Goal: Task Accomplishment & Management: Check status

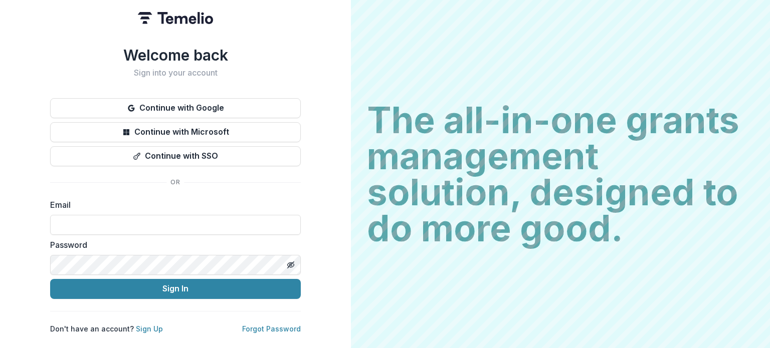
type input "**********"
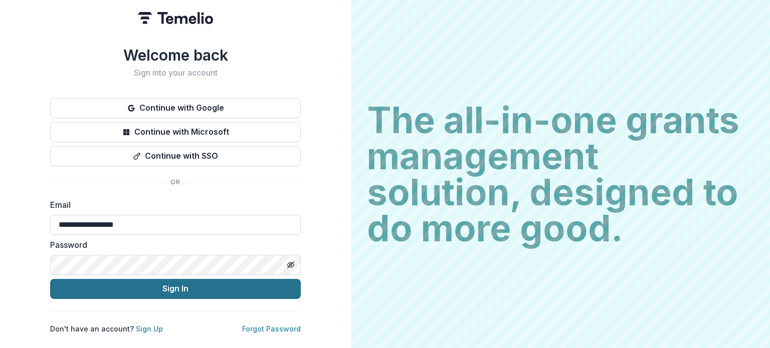
click at [160, 288] on button "Sign In" at bounding box center [175, 289] width 251 height 20
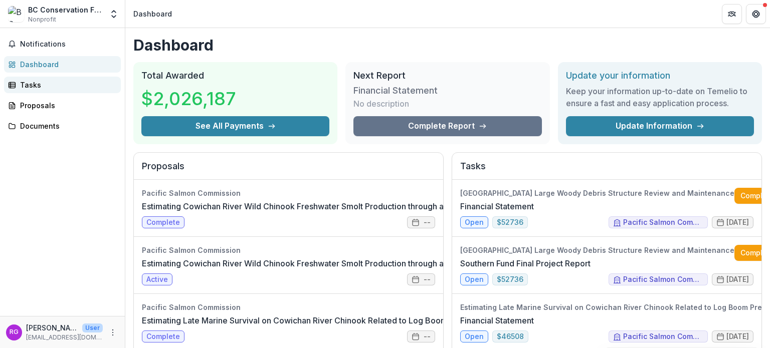
click at [27, 85] on div "Tasks" at bounding box center [66, 85] width 93 height 11
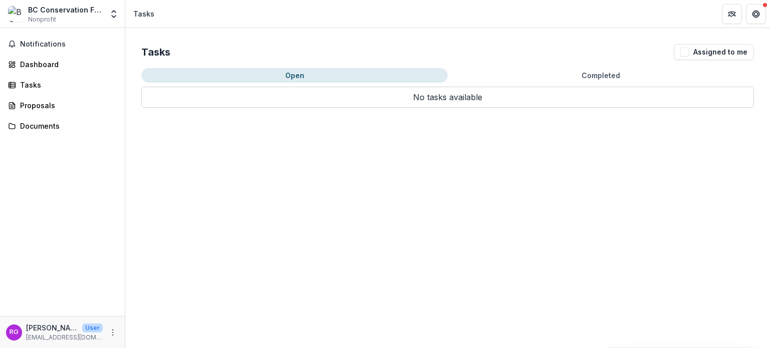
click at [601, 74] on button "Completed" at bounding box center [601, 75] width 306 height 15
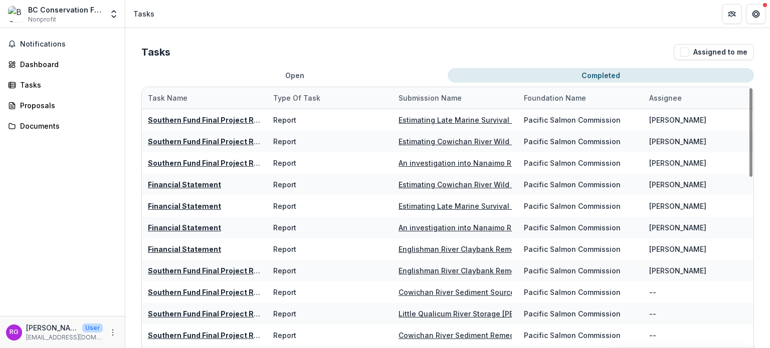
click at [265, 94] on div "Task Name" at bounding box center [204, 98] width 125 height 22
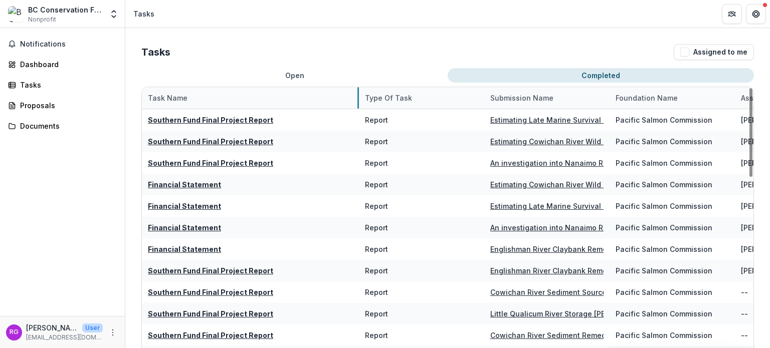
drag, startPoint x: 267, startPoint y: 96, endPoint x: 358, endPoint y: 92, distance: 91.8
click at [364, 72] on button "Open" at bounding box center [294, 75] width 306 height 15
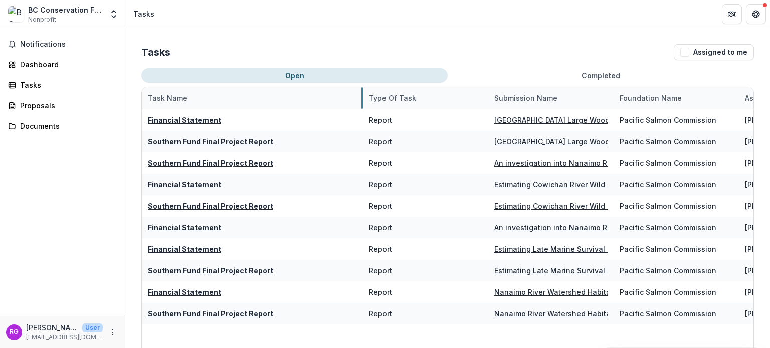
drag, startPoint x: 265, startPoint y: 96, endPoint x: 361, endPoint y: 92, distance: 95.8
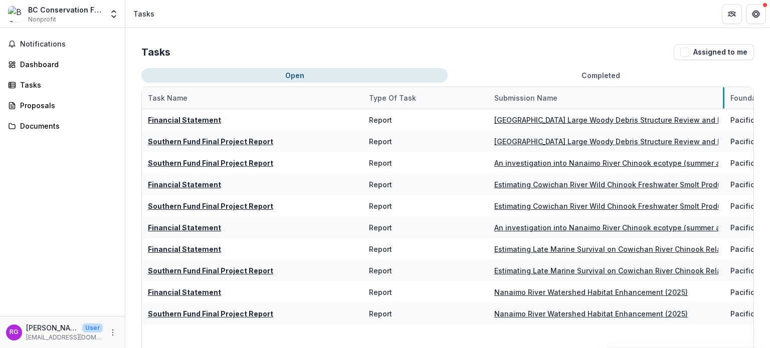
drag, startPoint x: 613, startPoint y: 91, endPoint x: 724, endPoint y: 89, distance: 110.8
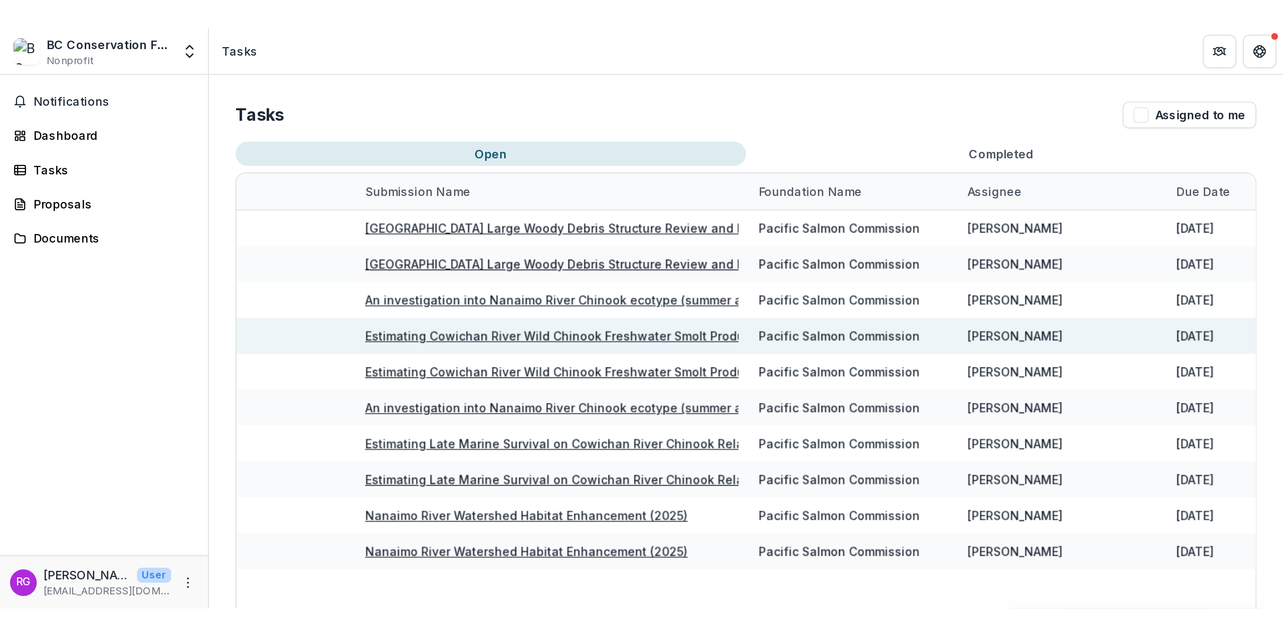
scroll to position [0, 299]
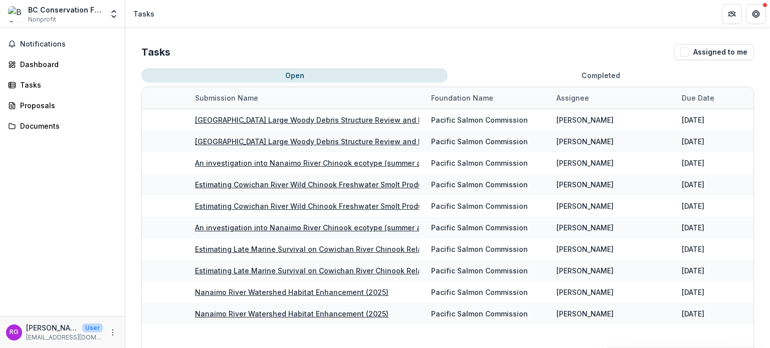
click at [633, 65] on div "Tasks Assigned to me Open Completed Task Name Type of Task Submission Name Foun…" at bounding box center [447, 215] width 645 height 375
click at [630, 70] on button "Completed" at bounding box center [601, 75] width 306 height 15
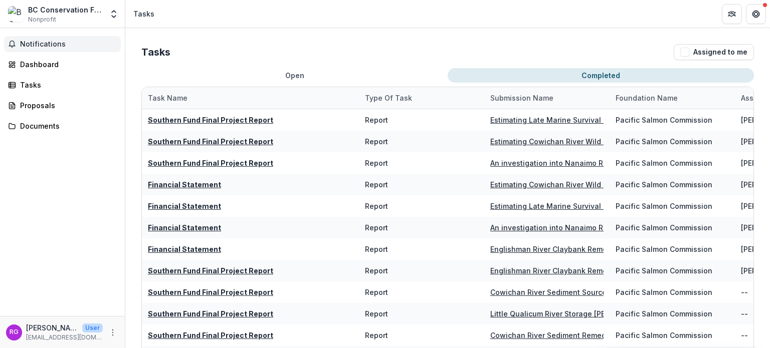
click at [39, 47] on span "Notifications" at bounding box center [68, 44] width 97 height 9
click at [46, 60] on div "Dashboard" at bounding box center [66, 64] width 93 height 11
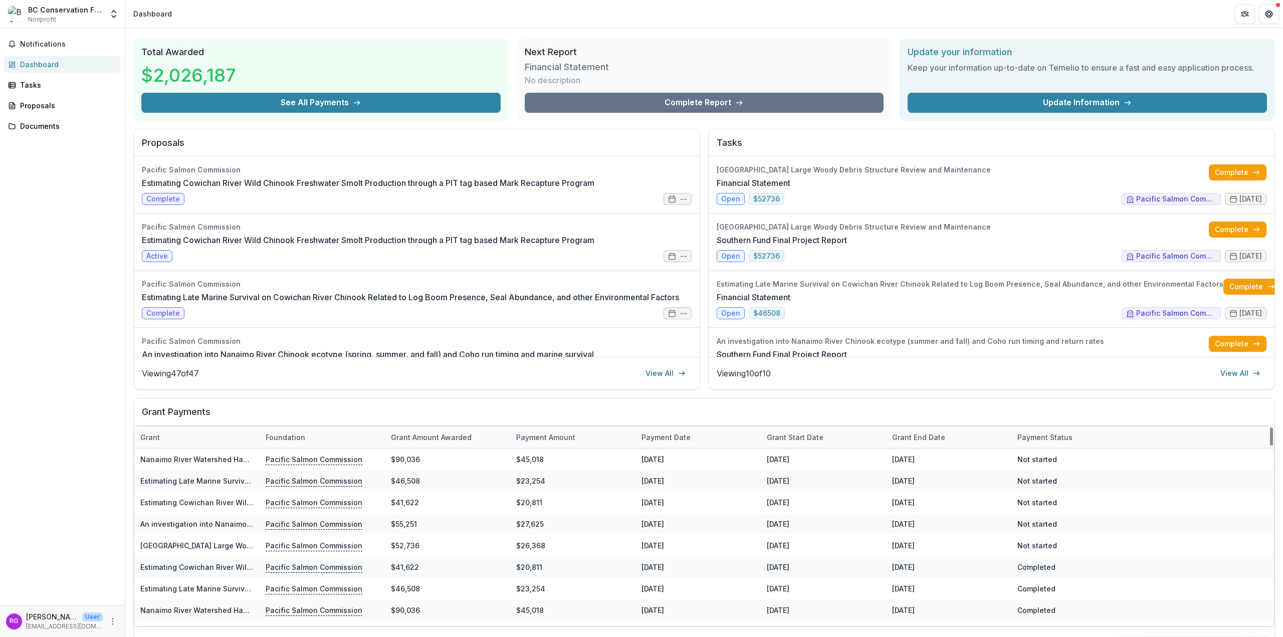
scroll to position [50, 0]
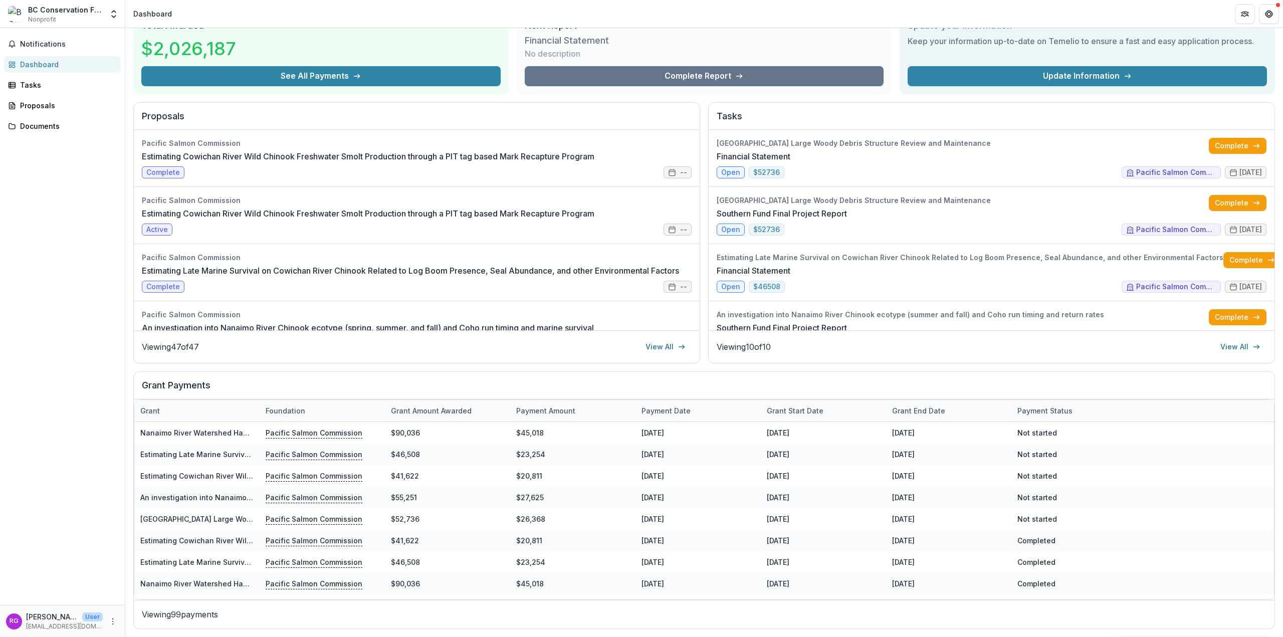
click at [769, 105] on div "Tasks" at bounding box center [992, 117] width 566 height 28
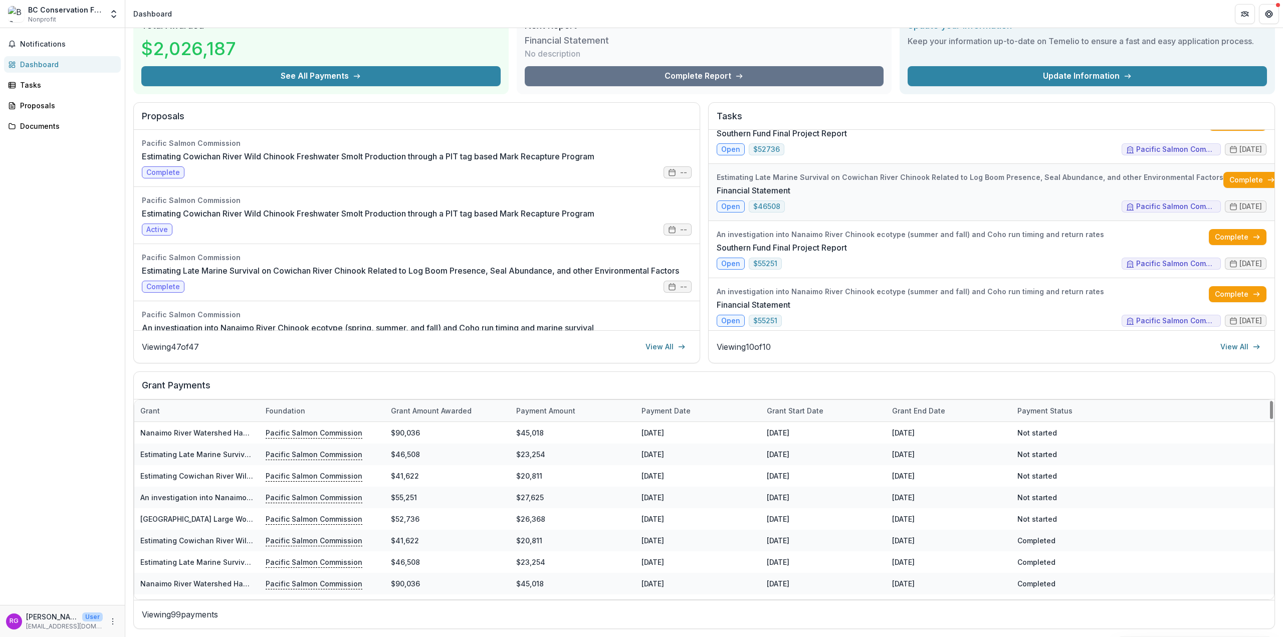
scroll to position [100, 0]
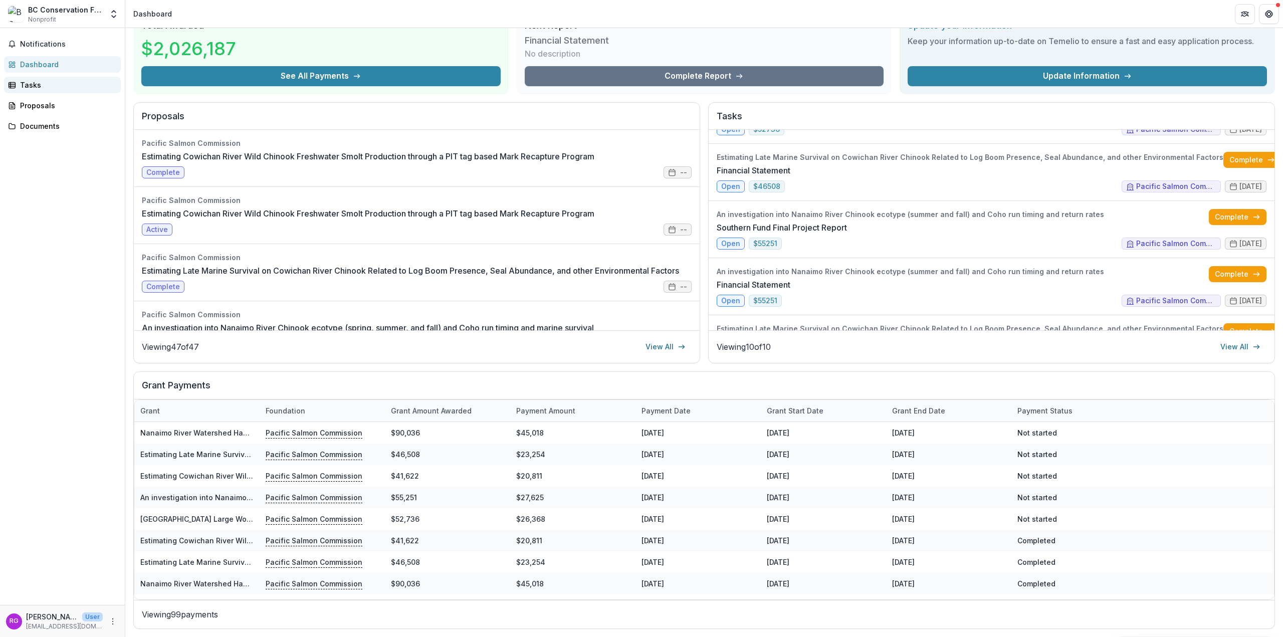
click at [34, 87] on div "Tasks" at bounding box center [66, 85] width 93 height 11
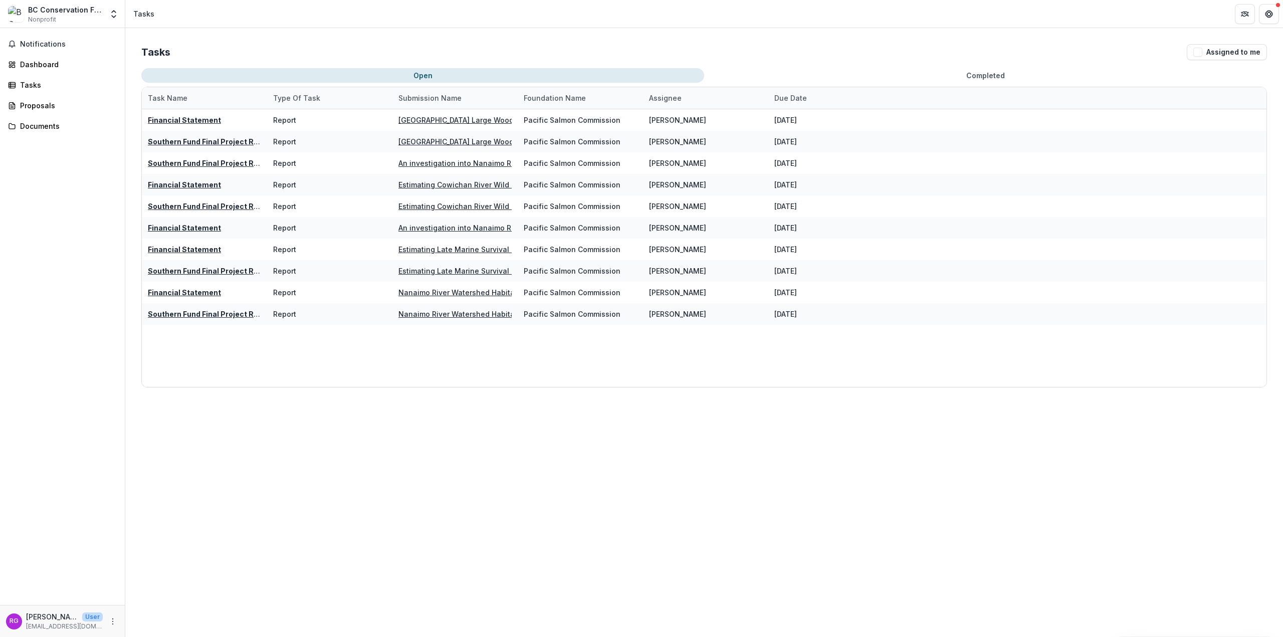
click at [769, 65] on div "Tasks Assigned to me Open Completed Task Name Type of Task Submission Name Foun…" at bounding box center [704, 215] width 1158 height 375
click at [769, 74] on button "Completed" at bounding box center [985, 75] width 563 height 15
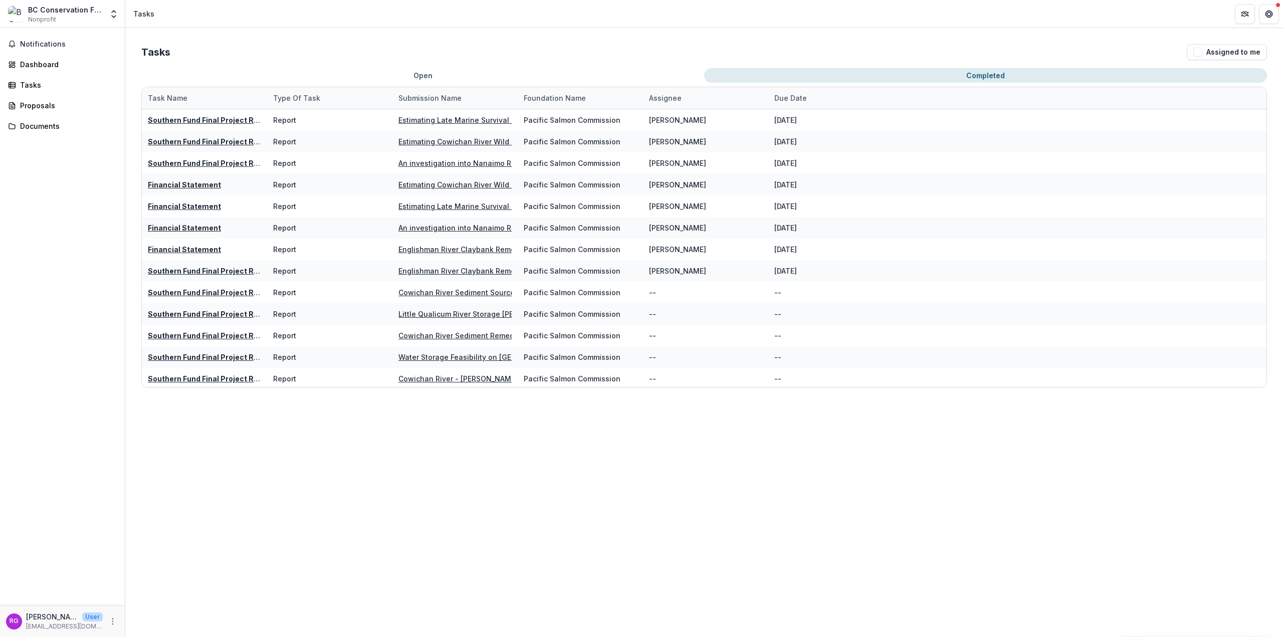
click at [581, 77] on button "Open" at bounding box center [422, 75] width 563 height 15
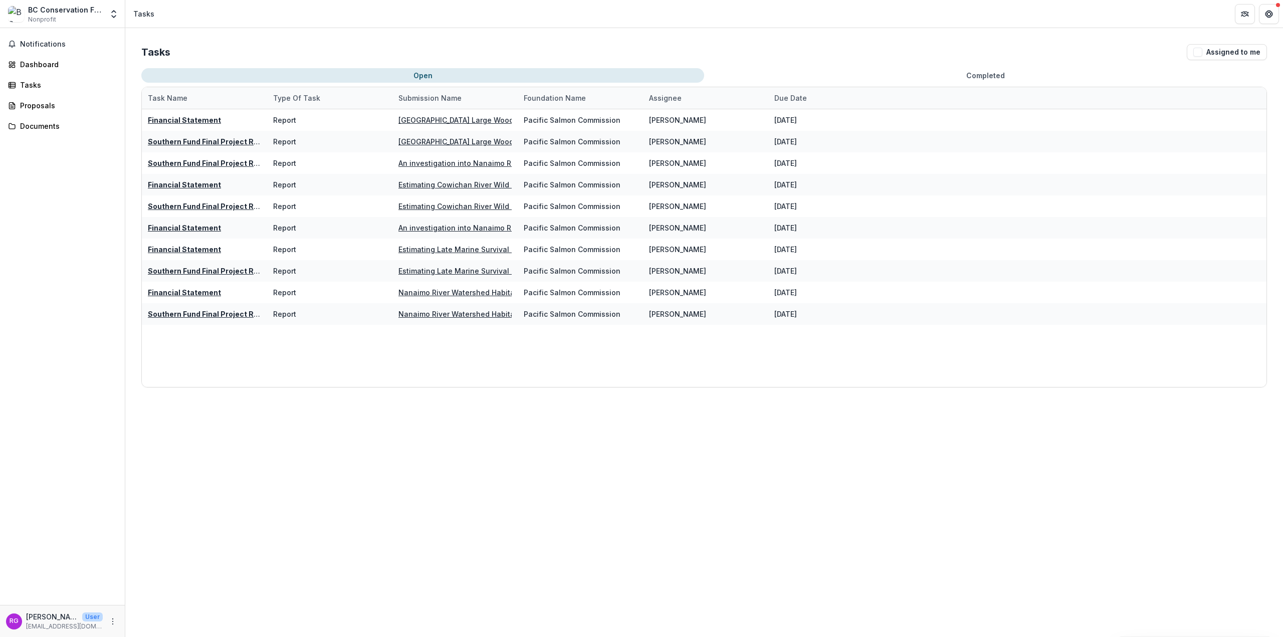
drag, startPoint x: 516, startPoint y: 95, endPoint x: 572, endPoint y: 101, distance: 56.4
click at [572, 101] on div "Task Name Type of Task Submission Name Foundation Name Assignee Due Date" at bounding box center [518, 98] width 752 height 22
click at [380, 348] on div "Financial Statement Report [GEOGRAPHIC_DATA] [GEOGRAPHIC_DATA] Large Woody Debr…" at bounding box center [704, 248] width 1125 height 278
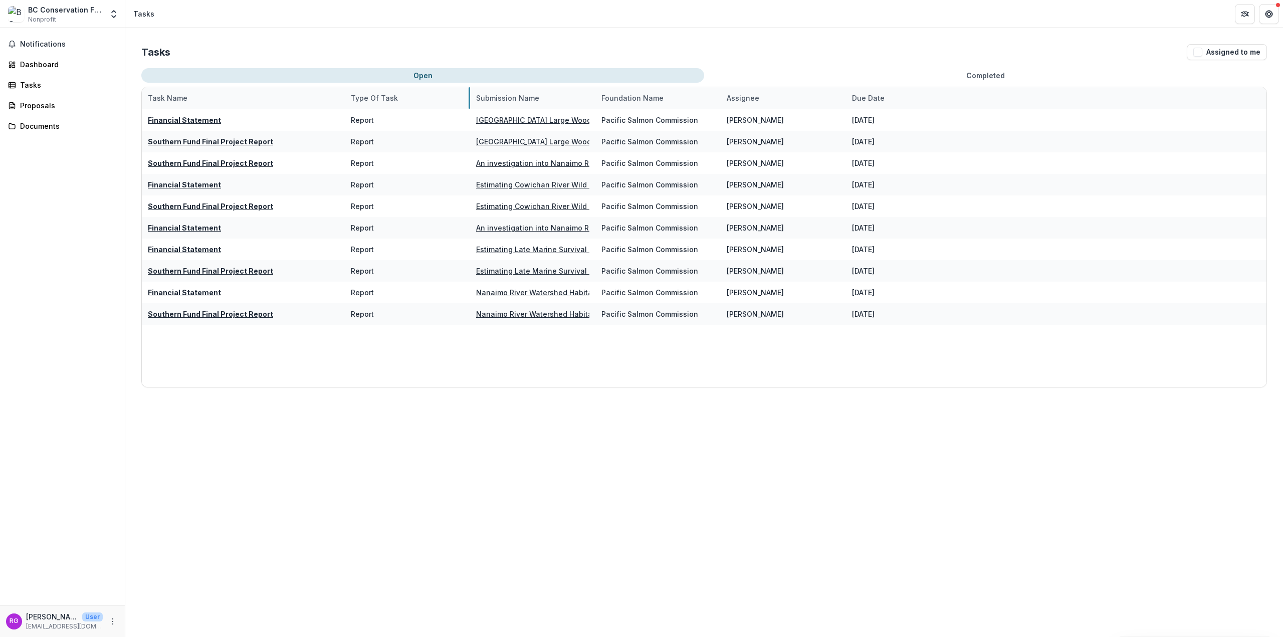
drag, startPoint x: 470, startPoint y: 95, endPoint x: 429, endPoint y: 93, distance: 41.1
click at [595, 96] on div "Foundation Name" at bounding box center [632, 98] width 74 height 11
click at [590, 95] on div "Submission Name" at bounding box center [532, 98] width 125 height 22
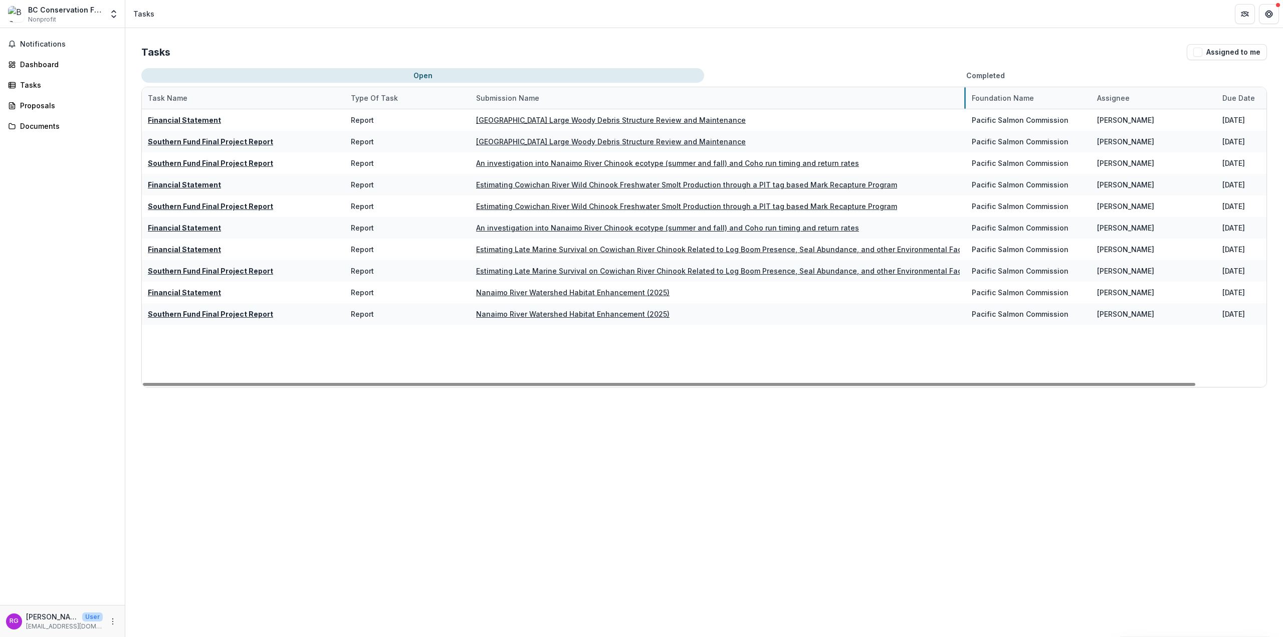
drag, startPoint x: 594, startPoint y: 96, endPoint x: 965, endPoint y: 100, distance: 370.4
click at [769, 75] on button "Completed" at bounding box center [985, 75] width 563 height 15
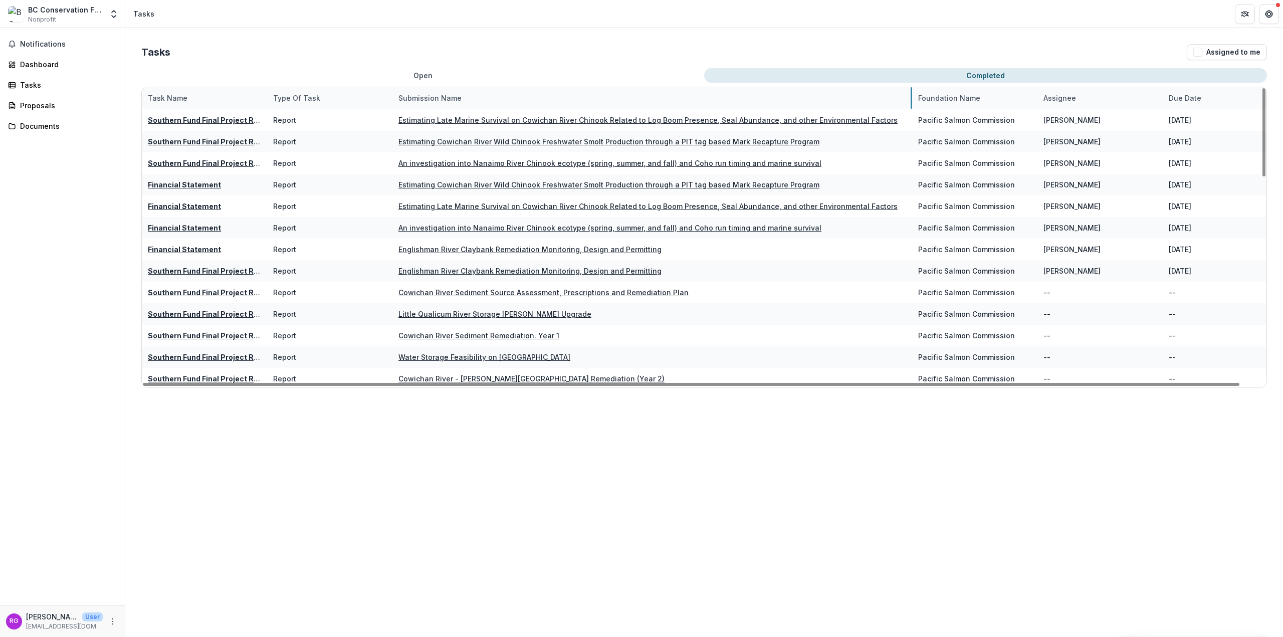
drag, startPoint x: 517, startPoint y: 96, endPoint x: 911, endPoint y: 90, distance: 394.5
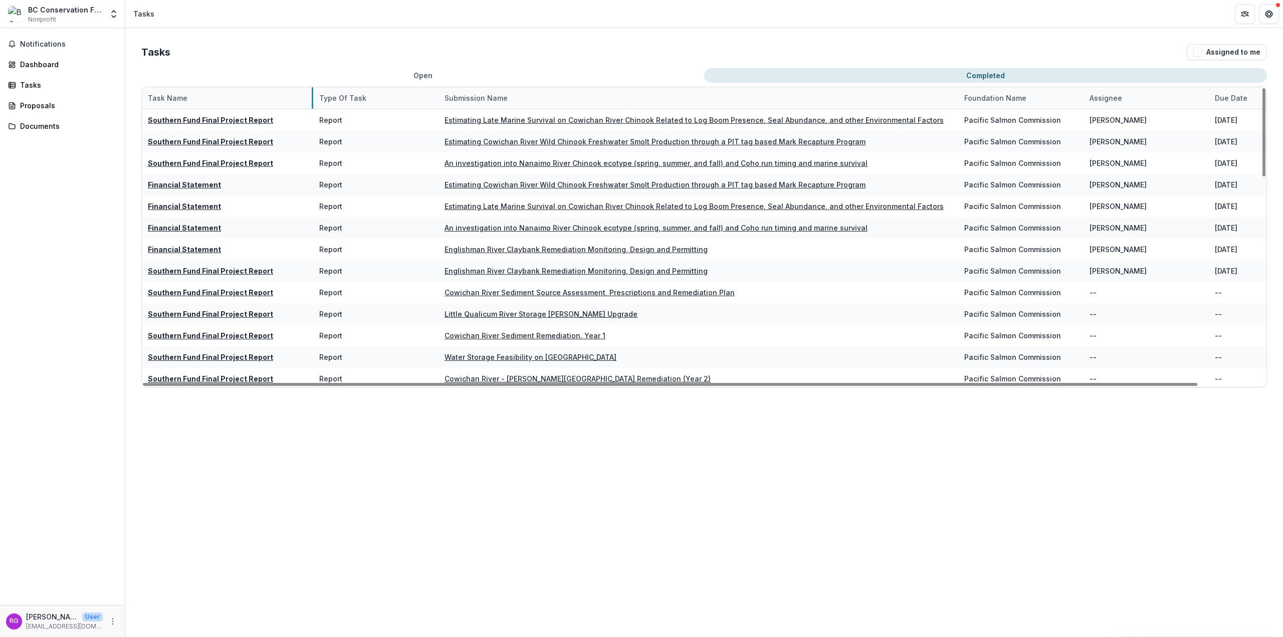
drag, startPoint x: 266, startPoint y: 98, endPoint x: 312, endPoint y: 87, distance: 47.5
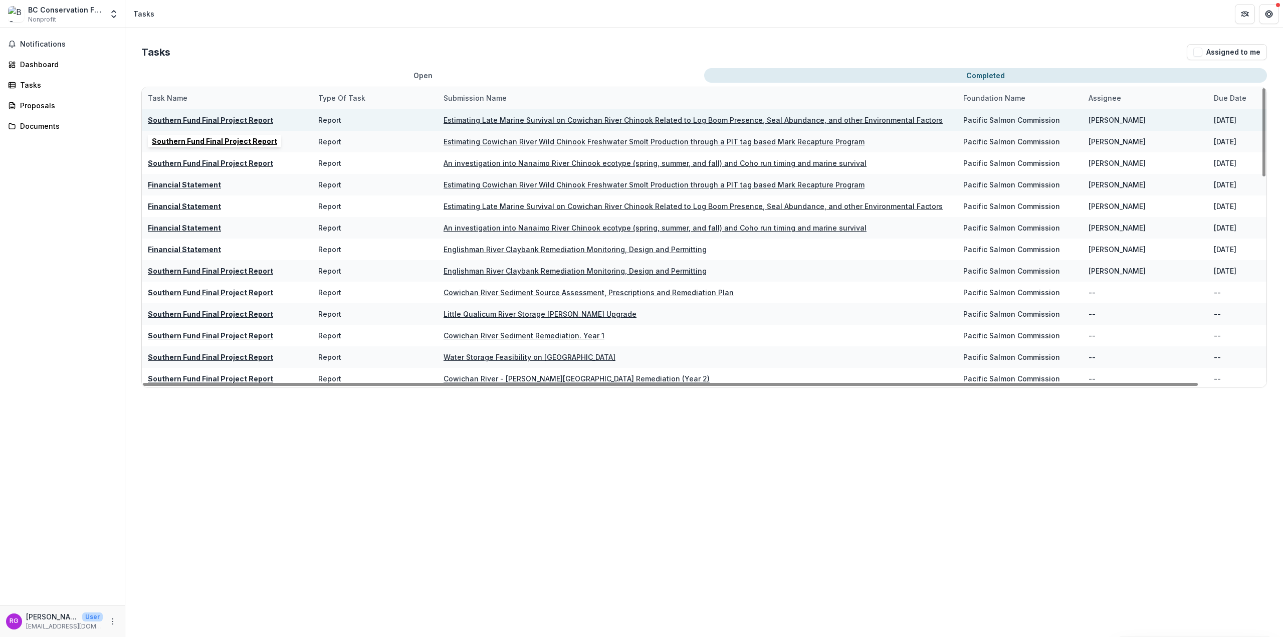
click at [240, 119] on u "Southern Fund Final Project Report" at bounding box center [210, 120] width 125 height 9
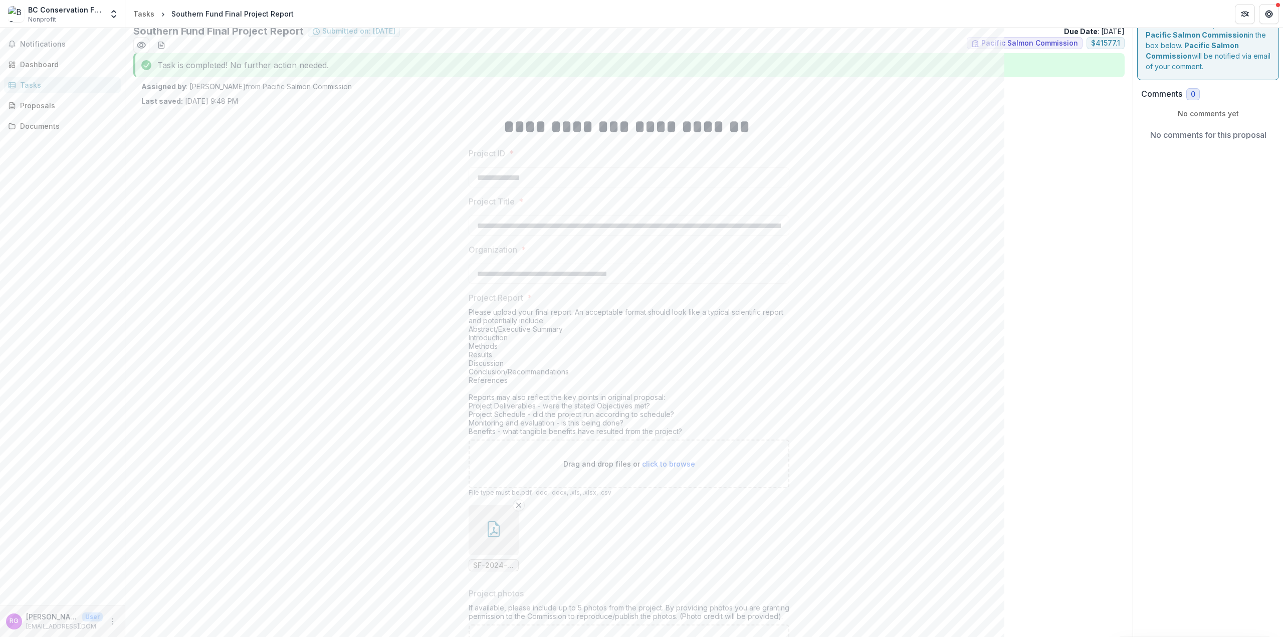
scroll to position [34, 0]
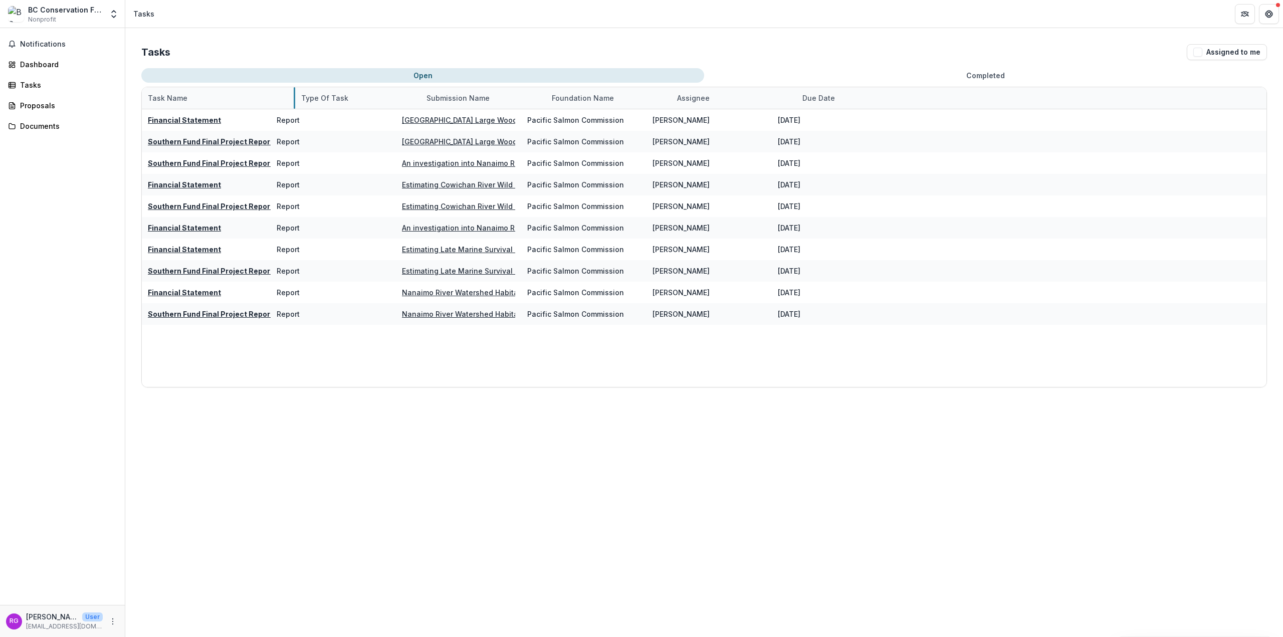
drag, startPoint x: 267, startPoint y: 94, endPoint x: 295, endPoint y: 94, distance: 28.6
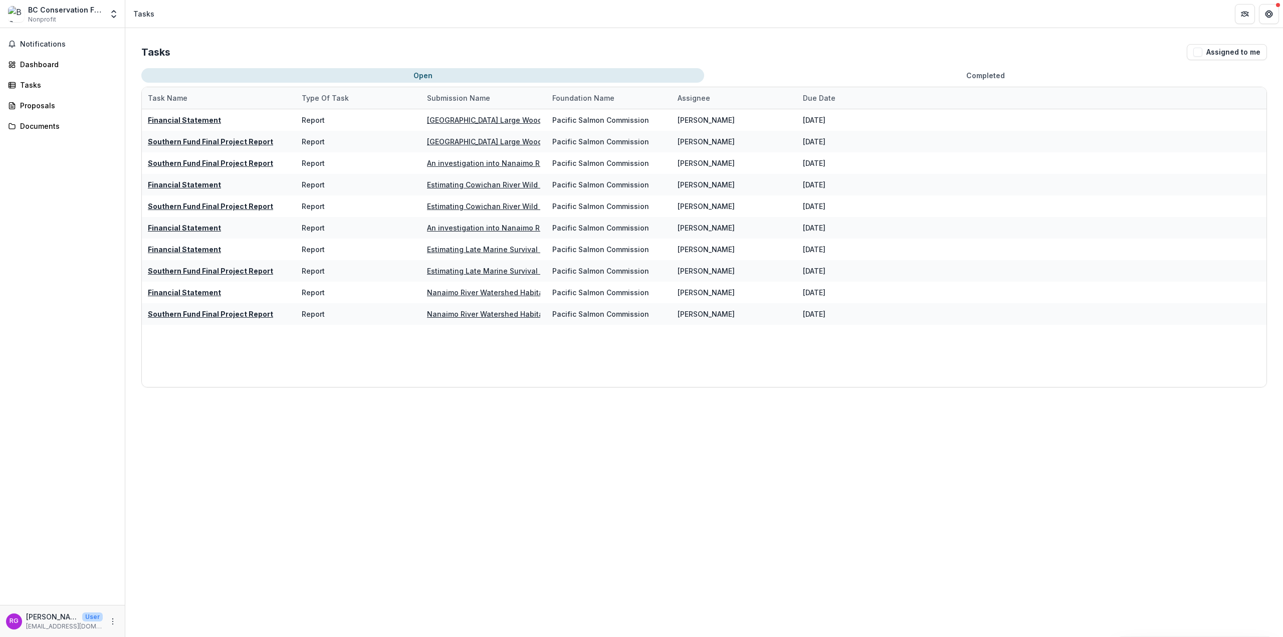
click at [769, 74] on button "Completed" at bounding box center [985, 75] width 563 height 15
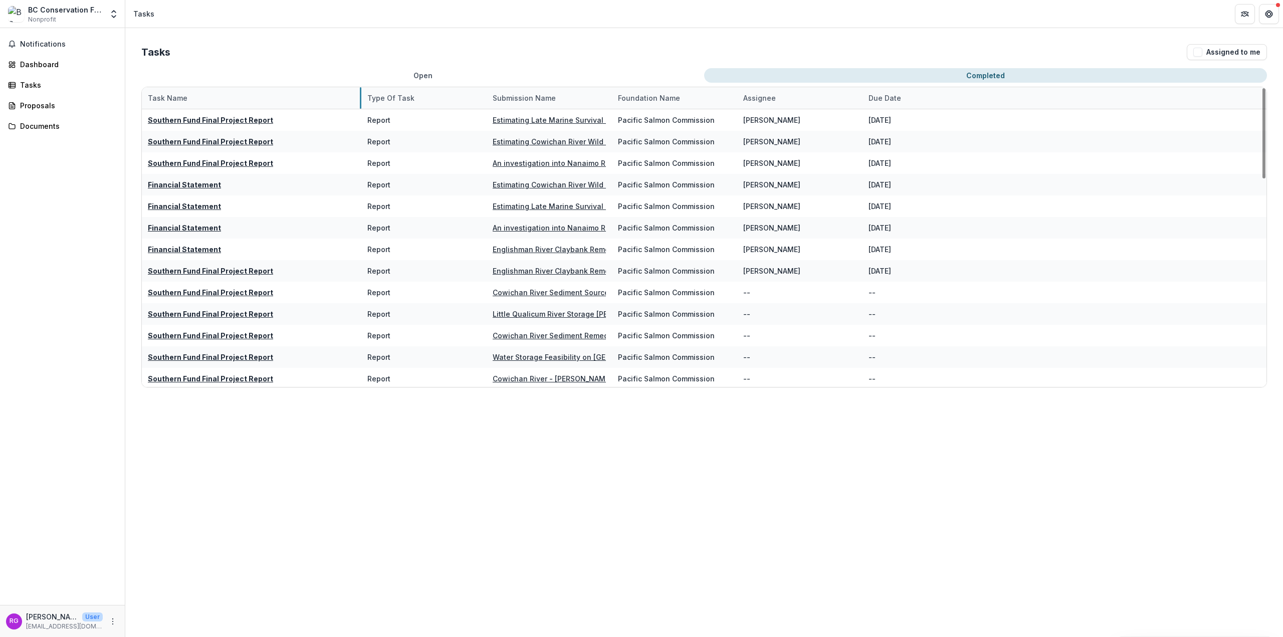
drag, startPoint x: 267, startPoint y: 96, endPoint x: 381, endPoint y: 96, distance: 114.8
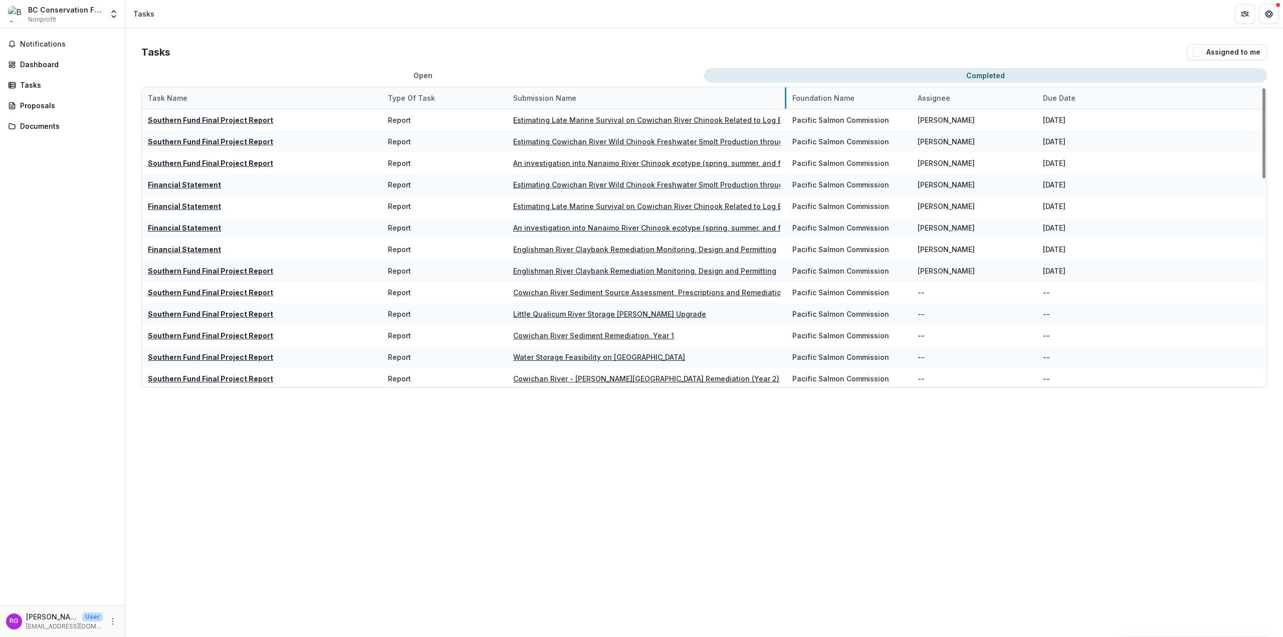
drag, startPoint x: 632, startPoint y: 93, endPoint x: 785, endPoint y: 90, distance: 153.9
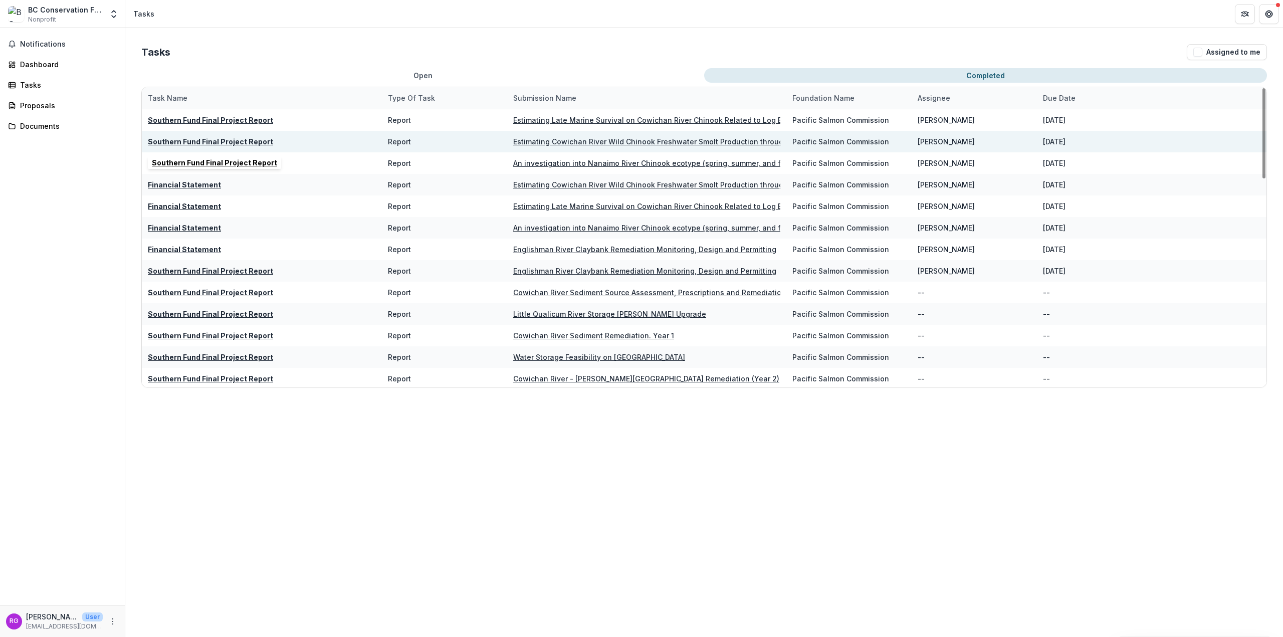
click at [246, 138] on u "Southern Fund Final Project Report" at bounding box center [210, 141] width 125 height 9
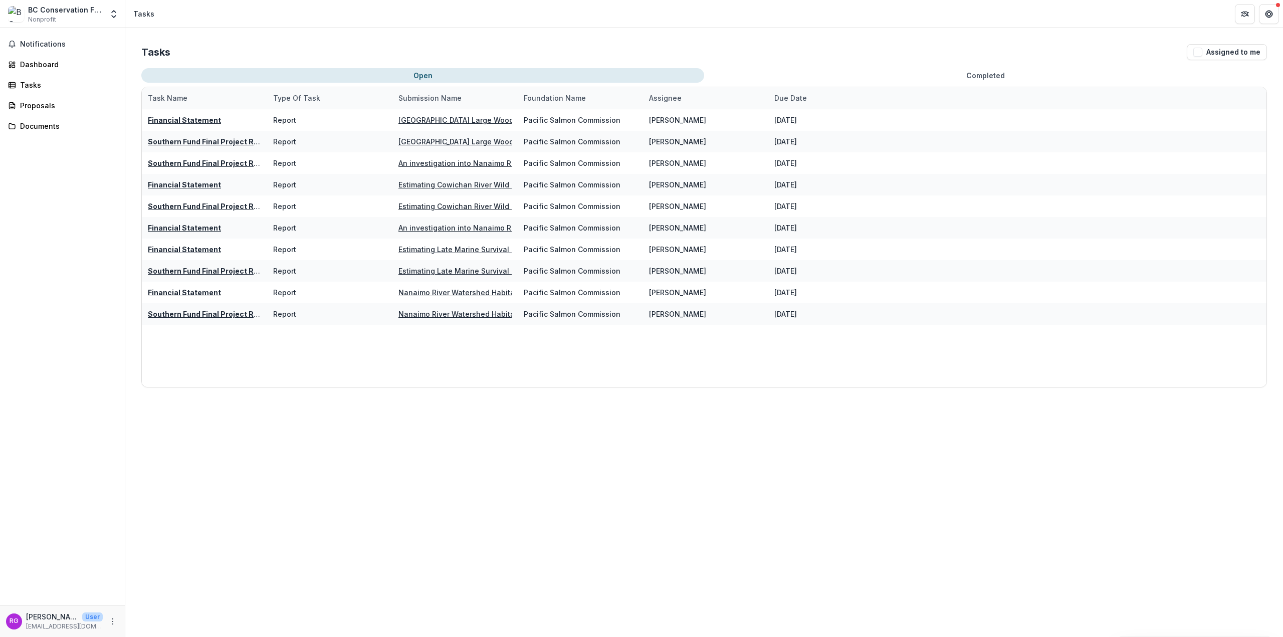
click at [769, 68] on div "Tasks Assigned to me Open Completed Task Name Type of Task Submission Name Foun…" at bounding box center [704, 215] width 1158 height 375
click at [769, 75] on button "Completed" at bounding box center [985, 75] width 563 height 15
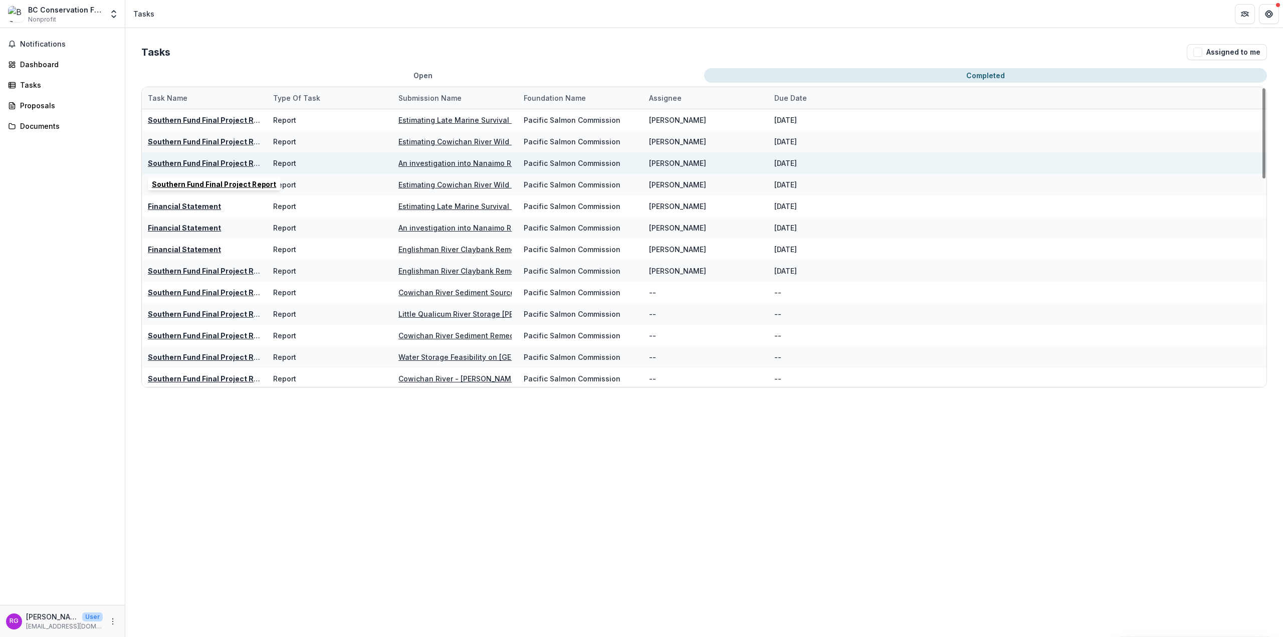
click at [232, 159] on u "Southern Fund Final Project Report" at bounding box center [210, 163] width 125 height 9
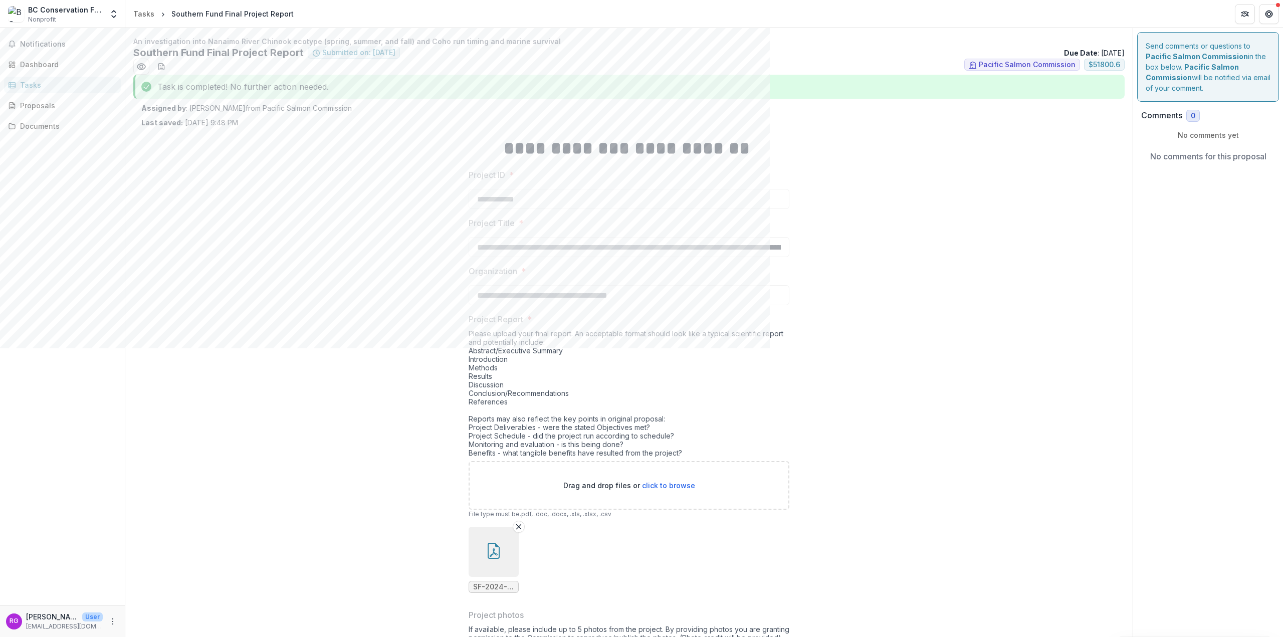
click at [336, 348] on div "**********" at bounding box center [628, 460] width 975 height 665
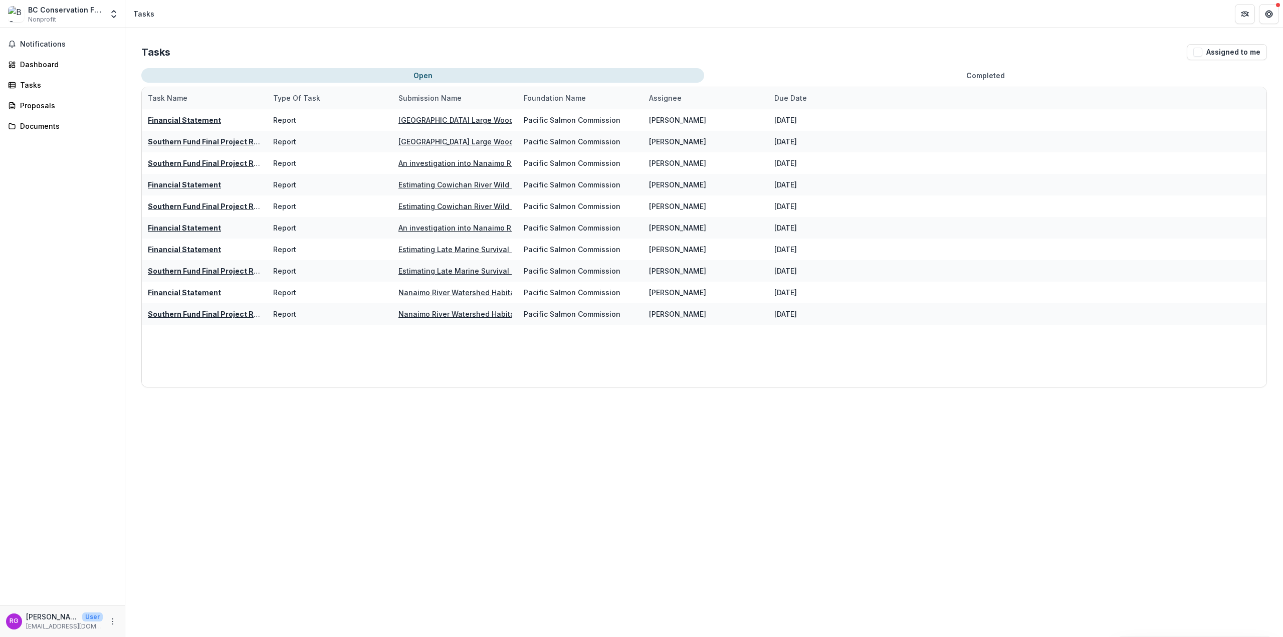
click at [638, 49] on div "Tasks Assigned to me" at bounding box center [704, 52] width 1126 height 16
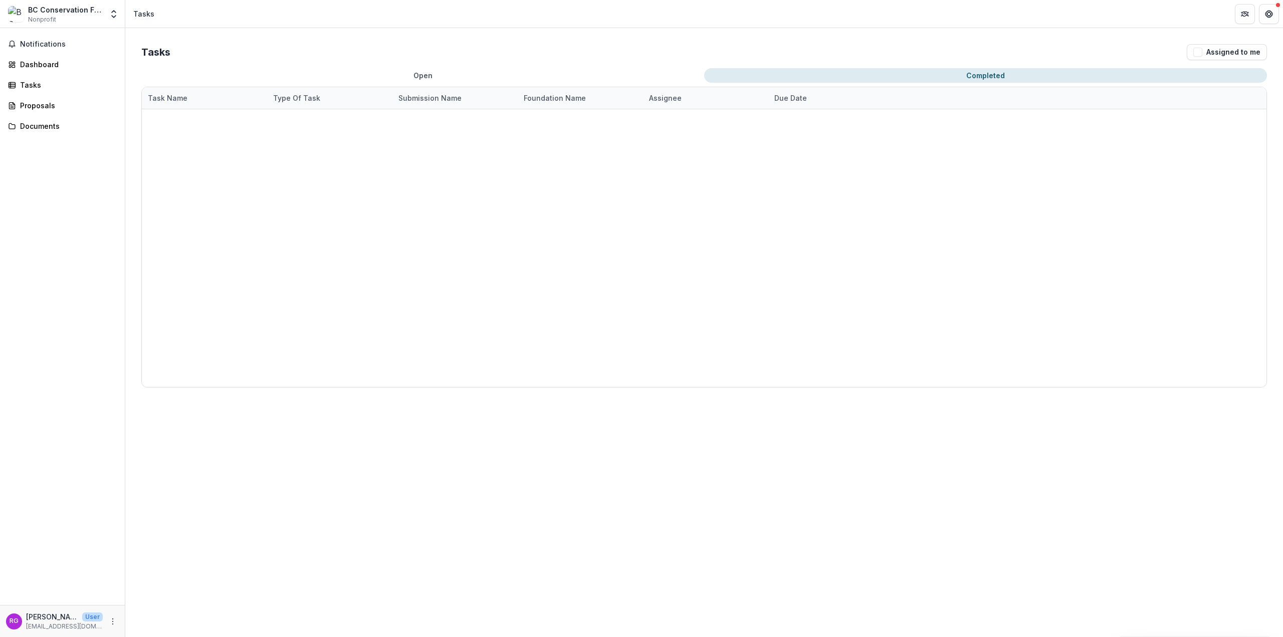
click at [769, 78] on button "Completed" at bounding box center [985, 75] width 563 height 15
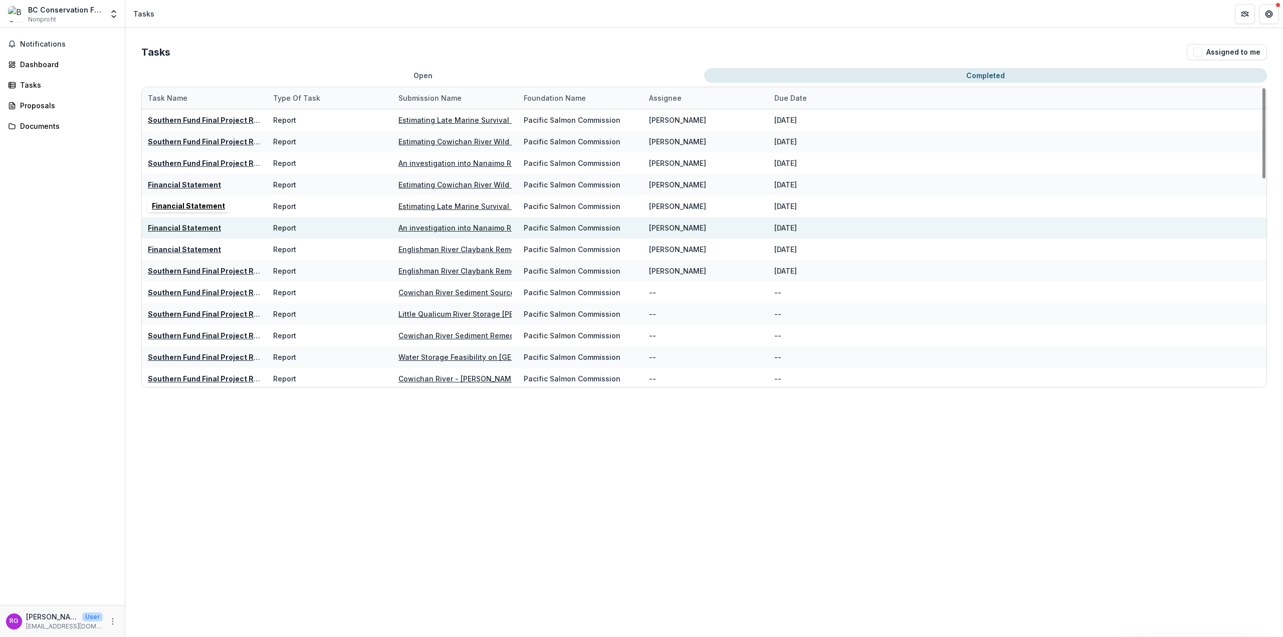
drag, startPoint x: 204, startPoint y: 182, endPoint x: 454, endPoint y: 225, distance: 252.8
click at [204, 182] on u "Financial Statement" at bounding box center [184, 184] width 73 height 9
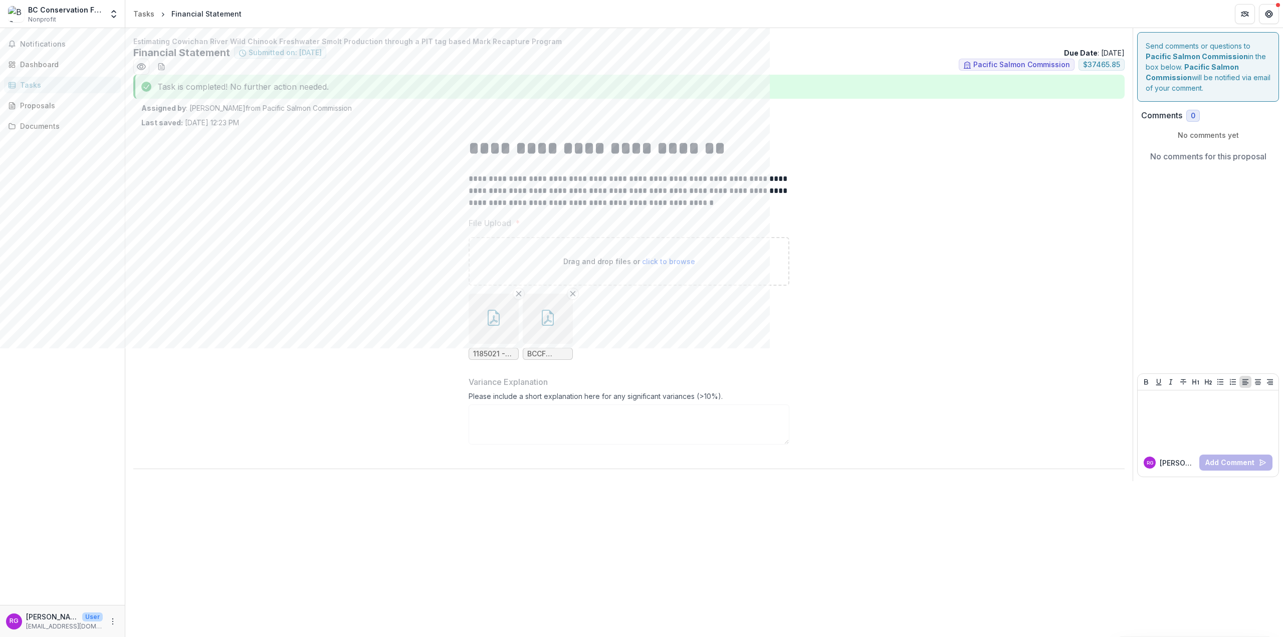
click at [244, 329] on div "**********" at bounding box center [628, 296] width 975 height 337
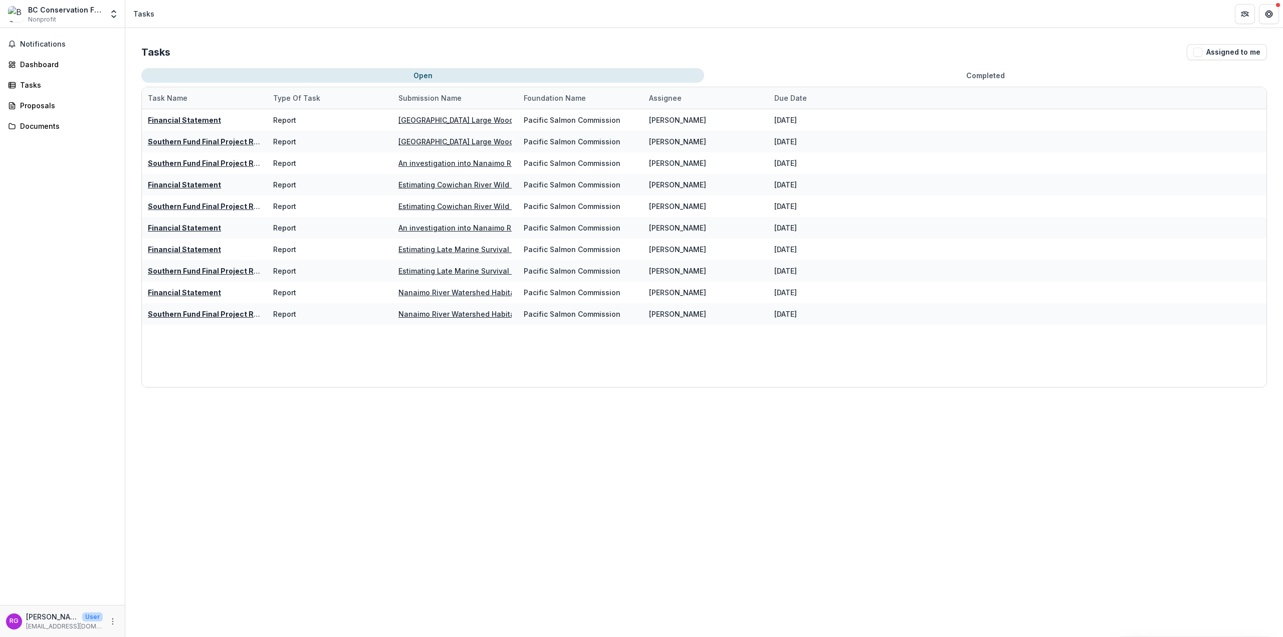
click at [769, 72] on button "Completed" at bounding box center [985, 75] width 563 height 15
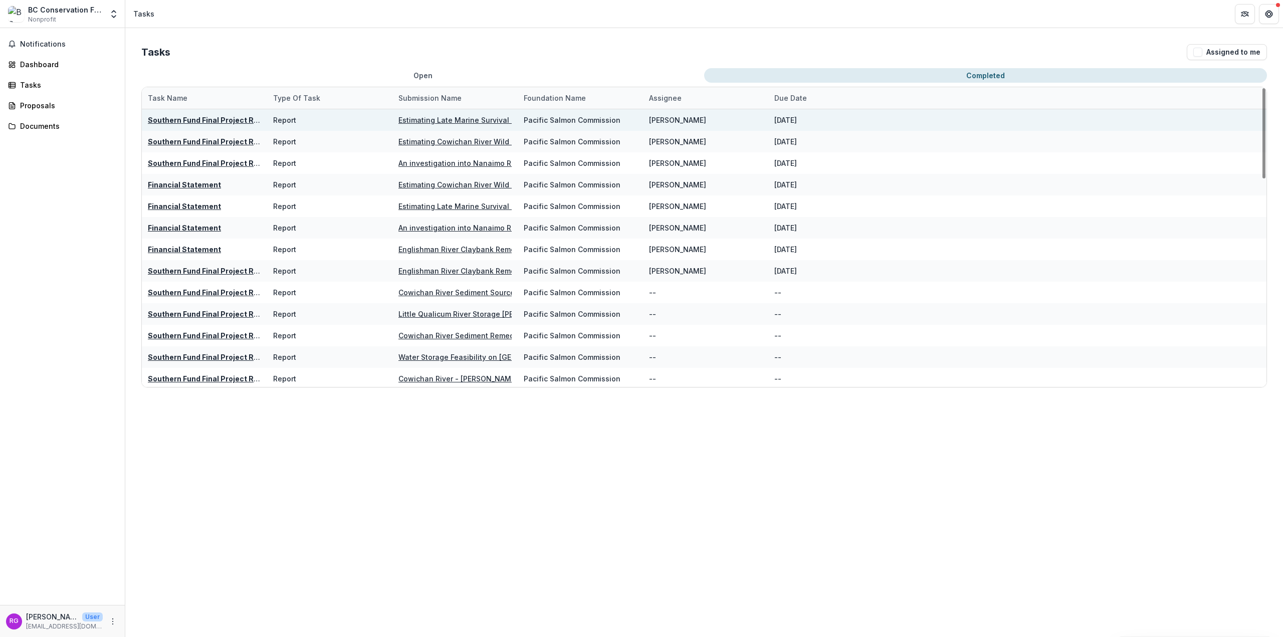
click at [184, 120] on u "Southern Fund Final Project Report" at bounding box center [210, 120] width 125 height 9
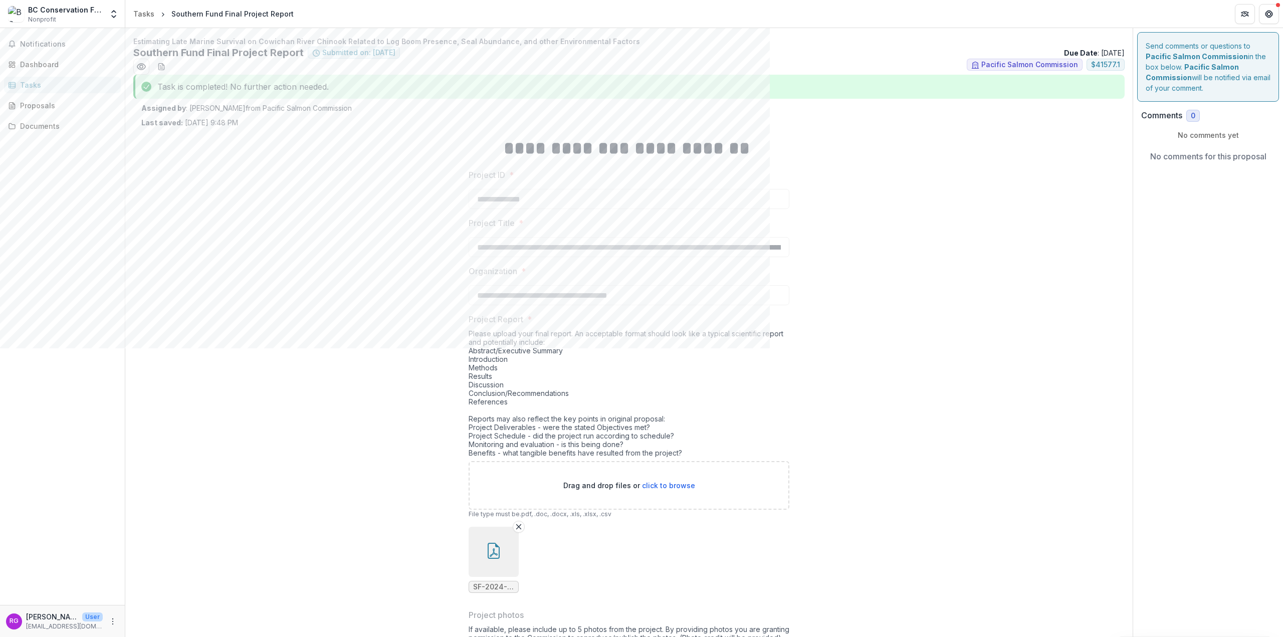
click at [64, 88] on div "Tasks" at bounding box center [66, 85] width 93 height 11
